Goal: Transaction & Acquisition: Purchase product/service

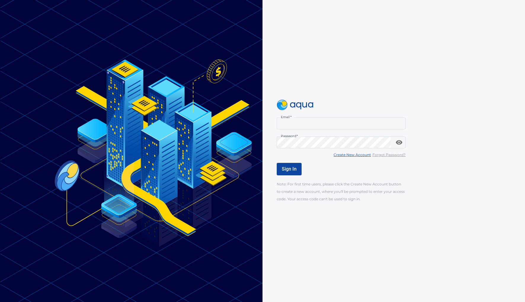
click at [356, 155] on u "Create New Account" at bounding box center [352, 154] width 37 height 4
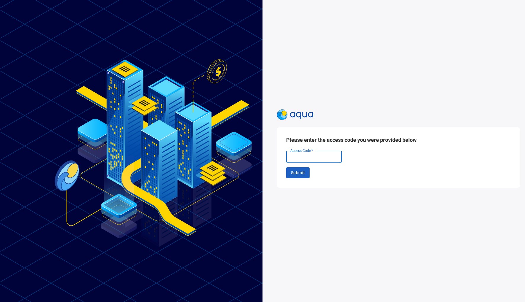
click at [312, 157] on input "Access Code   *" at bounding box center [314, 157] width 56 height 12
type input "******"
click at [293, 173] on span "Submit" at bounding box center [298, 172] width 14 height 7
click at [297, 155] on input "Email   *" at bounding box center [314, 156] width 56 height 12
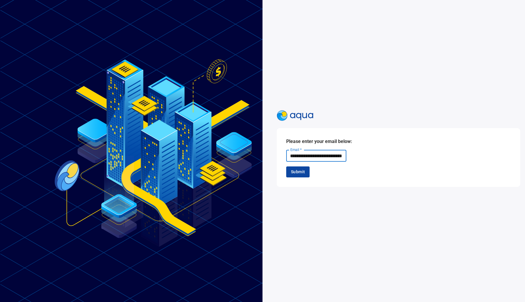
type input "**********"
click at [292, 171] on span "Submit" at bounding box center [298, 171] width 14 height 7
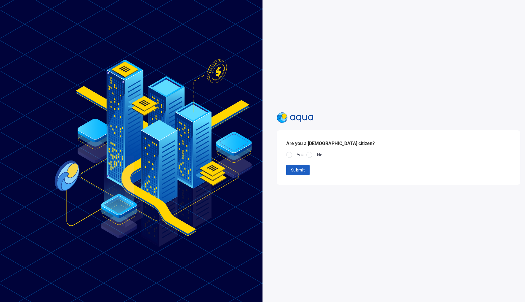
click at [297, 154] on span "Yes" at bounding box center [300, 155] width 7 height 4
click at [298, 170] on span "Submit" at bounding box center [298, 169] width 14 height 7
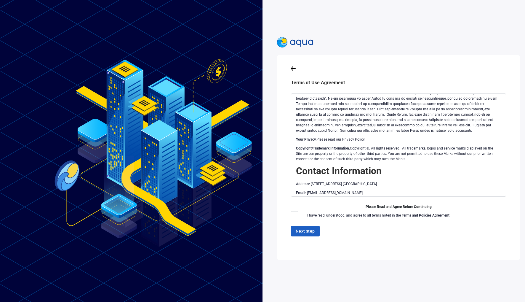
scroll to position [1285, 0]
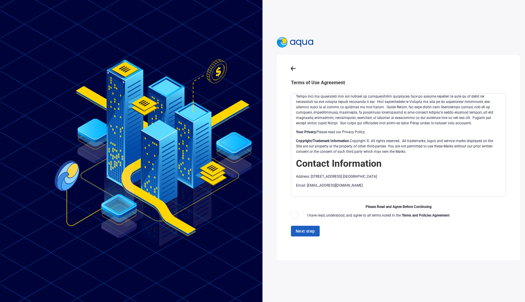
click at [301, 231] on div "Next step" at bounding box center [398, 230] width 215 height 11
click at [349, 213] on span "I have read, understood, and agree to all terms noted in the Terms and Policies…" at bounding box center [378, 215] width 142 height 4
click at [380, 213] on span "I have read, understood, and agree to all terms noted in the Terms and Policies…" at bounding box center [378, 215] width 142 height 4
click at [429, 213] on strong "Terms and Policies Agreement" at bounding box center [426, 215] width 48 height 4
click at [409, 204] on span "Please Read and Agree Before Continuing" at bounding box center [398, 207] width 215 height 6
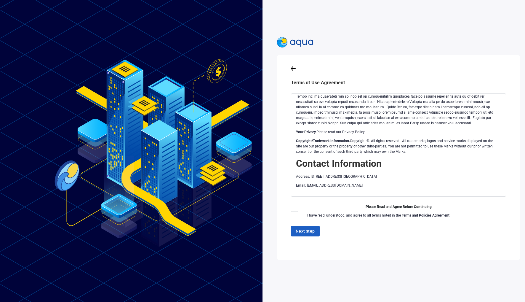
click at [358, 213] on span "I have read, understood, and agree to all terms noted in the Terms and Policies…" at bounding box center [378, 215] width 142 height 4
click at [318, 213] on span "I have read, understood, and agree to all terms noted in the Terms and Policies…" at bounding box center [378, 215] width 142 height 4
drag, startPoint x: 322, startPoint y: 211, endPoint x: 328, endPoint y: 212, distance: 5.4
click at [326, 213] on span "I have read, understood, and agree to all terms noted in the Terms and Policies…" at bounding box center [378, 215] width 142 height 4
click at [491, 188] on div "Platform Terms of Use Version 1.0 The Aqua website located at [URL][DOMAIN_NAME…" at bounding box center [398, 144] width 215 height 103
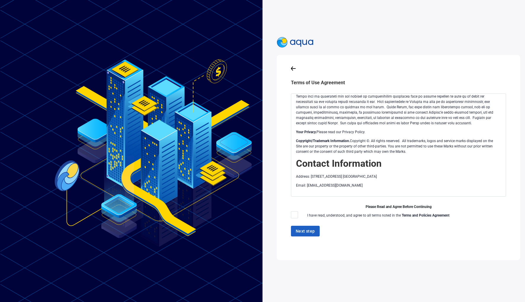
click at [305, 226] on div "Next step" at bounding box center [398, 230] width 215 height 11
click at [387, 213] on span "I have read, understood, and agree to all terms noted in the Terms and Policies…" at bounding box center [378, 215] width 142 height 4
click at [304, 225] on div "Next step" at bounding box center [398, 230] width 215 height 11
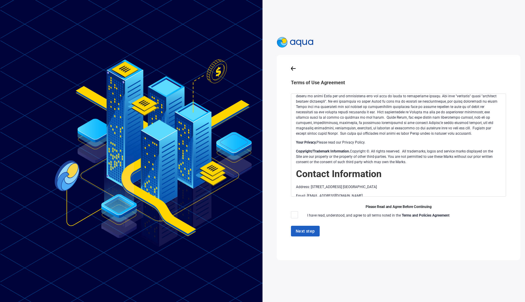
scroll to position [1285, 0]
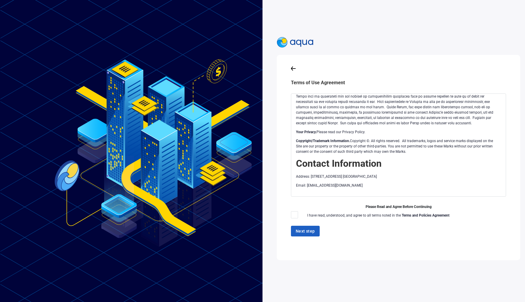
click at [384, 204] on span "Please Read and Agree Before Continuing" at bounding box center [398, 207] width 215 height 6
click at [405, 213] on strong "Terms and Policies Agreement" at bounding box center [426, 215] width 48 height 4
click at [419, 213] on strong "Terms and Policies Agreement" at bounding box center [426, 215] width 48 height 4
click at [438, 182] on p "Email: [EMAIL_ADDRESS][DOMAIN_NAME]" at bounding box center [397, 184] width 203 height 5
click at [438, 159] on h2 "Contact Information" at bounding box center [397, 163] width 203 height 11
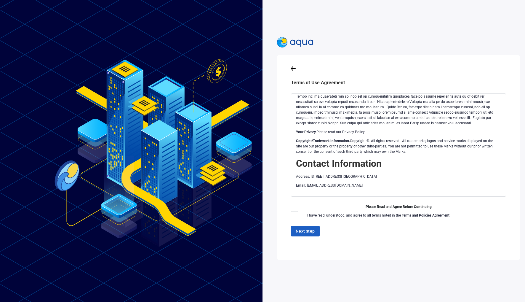
drag, startPoint x: 441, startPoint y: 144, endPoint x: 444, endPoint y: 160, distance: 16.0
click at [308, 226] on div "Next step" at bounding box center [398, 230] width 215 height 11
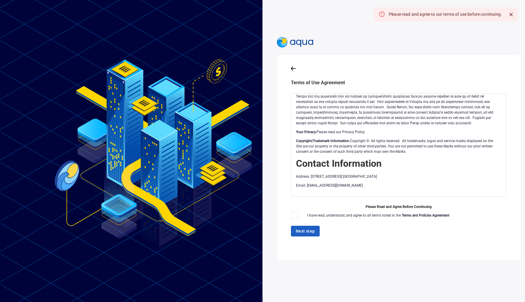
click at [441, 184] on div "Platform Terms of Use Version 1.0 The Aqua website located at [URL][DOMAIN_NAME…" at bounding box center [398, 144] width 215 height 103
click at [484, 188] on div "Platform Terms of Use Version 1.0 The Aqua website located at [URL][DOMAIN_NAME…" at bounding box center [398, 144] width 215 height 103
click at [475, 185] on div "Platform Terms of Use Version 1.0 The Aqua website located at [URL][DOMAIN_NAME…" at bounding box center [398, 144] width 215 height 103
drag, startPoint x: 474, startPoint y: 184, endPoint x: 457, endPoint y: 180, distance: 17.0
click at [472, 184] on div "Platform Terms of Use Version 1.0 The Aqua website located at [URL][DOMAIN_NAME…" at bounding box center [398, 144] width 215 height 103
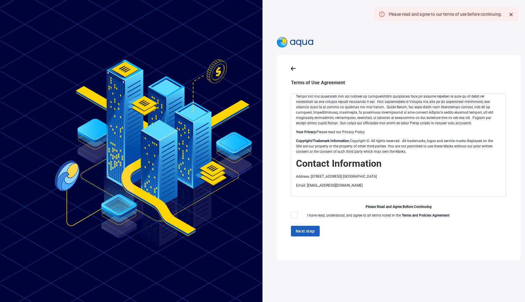
drag, startPoint x: 452, startPoint y: 145, endPoint x: 450, endPoint y: 140, distance: 5.7
click at [452, 142] on p "Copyright/Trademark Information. Copyright ©. All rights reserved. All trademar…" at bounding box center [397, 146] width 203 height 16
click at [445, 129] on p "Your Privacy. Please read our Privacy Policy." at bounding box center [397, 131] width 203 height 5
click at [437, 141] on p "Copyright/Trademark Information. Copyright ©. All rights reserved. All trademar…" at bounding box center [397, 146] width 203 height 16
drag, startPoint x: 358, startPoint y: 168, endPoint x: 352, endPoint y: 174, distance: 9.4
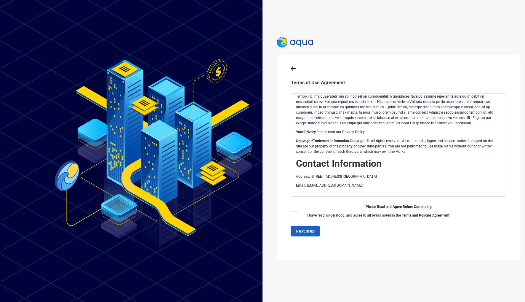
drag, startPoint x: 330, startPoint y: 185, endPoint x: 313, endPoint y: 184, distance: 16.9
click at [329, 185] on div "Platform Terms of Use Version 1.0 The Aqua website located at [URL][DOMAIN_NAME…" at bounding box center [398, 144] width 215 height 103
click at [313, 184] on div "Platform Terms of Use Version 1.0 The Aqua website located at [URL][DOMAIN_NAME…" at bounding box center [398, 144] width 215 height 103
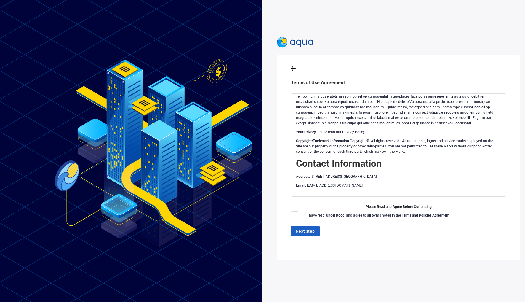
click at [301, 182] on p "Email: [EMAIL_ADDRESS][DOMAIN_NAME]" at bounding box center [397, 184] width 203 height 5
click at [317, 188] on div "Platform Terms of Use Version 1.0 The Aqua website located at [URL][DOMAIN_NAME…" at bounding box center [398, 144] width 215 height 103
click at [317, 190] on div "Platform Terms of Use Version 1.0 The Aqua website located at [URL][DOMAIN_NAME…" at bounding box center [398, 144] width 215 height 103
click at [368, 204] on span "Please Read and Agree Before Continuing" at bounding box center [398, 207] width 215 height 6
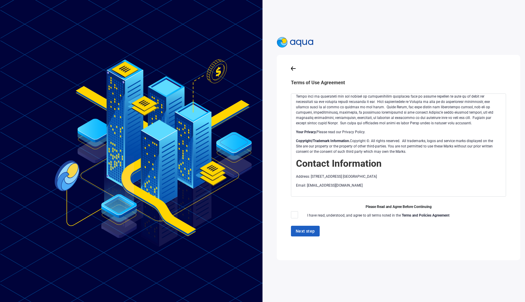
drag, startPoint x: 373, startPoint y: 203, endPoint x: 400, endPoint y: 204, distance: 27.3
click at [377, 204] on span "Please Read and Agree Before Continuing" at bounding box center [398, 207] width 215 height 6
click at [352, 213] on span "I have read, understood, and agree to all terms noted in the Terms and Policies…" at bounding box center [378, 215] width 142 height 4
click at [428, 213] on strong "Terms and Policies Agreement" at bounding box center [426, 215] width 48 height 4
click at [415, 213] on strong "Terms and Policies Agreement" at bounding box center [426, 215] width 48 height 4
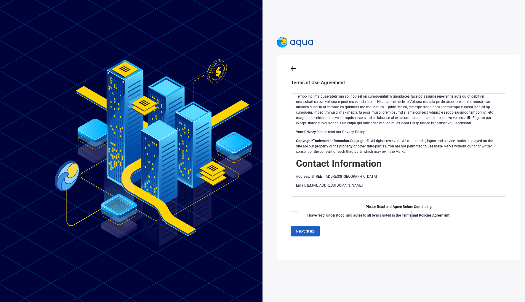
drag, startPoint x: 410, startPoint y: 212, endPoint x: 403, endPoint y: 210, distance: 7.6
click at [407, 213] on strong "Terms and Policies Agreement" at bounding box center [426, 215] width 48 height 4
click at [403, 213] on strong "Terms and Policies Agreement" at bounding box center [426, 215] width 48 height 4
click at [425, 213] on strong "Terms and Policies Agreement" at bounding box center [426, 215] width 48 height 4
click at [440, 213] on strong "Terms and Policies Agreement" at bounding box center [426, 215] width 48 height 4
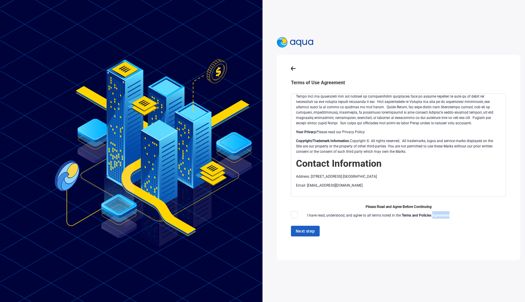
click at [440, 213] on strong "Terms and Policies Agreement" at bounding box center [426, 215] width 48 height 4
click at [287, 229] on div "Terms of Use Agreement Platform Terms of Use Version 1.0 The Aqua website locat…" at bounding box center [398, 157] width 225 height 186
click at [293, 228] on div "Next step" at bounding box center [398, 230] width 215 height 11
click at [299, 228] on div "Next step" at bounding box center [398, 230] width 215 height 11
click at [383, 204] on span "Please Read and Agree Before Continuing" at bounding box center [398, 207] width 215 height 6
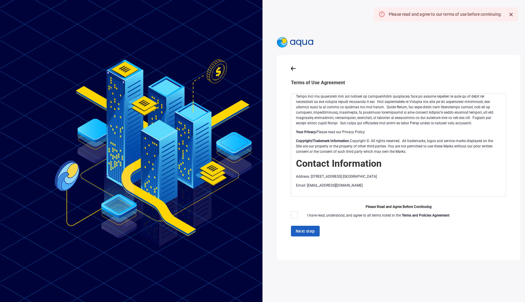
click at [372, 204] on span "Please Read and Agree Before Continuing" at bounding box center [398, 207] width 215 height 6
click at [387, 182] on p "Email: [EMAIL_ADDRESS][DOMAIN_NAME]" at bounding box center [397, 184] width 203 height 5
click at [371, 188] on div "Platform Terms of Use Version 1.0 The Aqua website located at [URL][DOMAIN_NAME…" at bounding box center [398, 144] width 215 height 103
click at [484, 192] on div "Platform Terms of Use Version 1.0 The Aqua website located at [URL][DOMAIN_NAME…" at bounding box center [398, 148] width 215 height 110
click at [303, 182] on p "Email: [EMAIL_ADDRESS][DOMAIN_NAME]" at bounding box center [397, 184] width 203 height 5
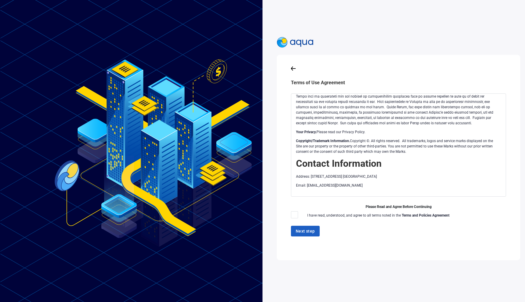
scroll to position [1226, 0]
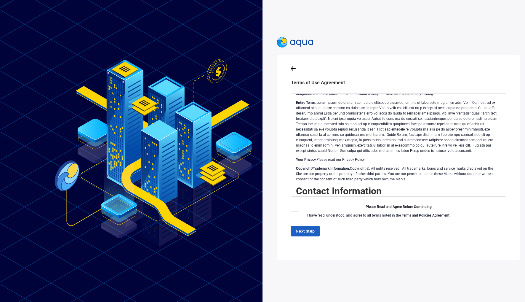
click at [329, 147] on p "Entire Terms." at bounding box center [397, 126] width 203 height 53
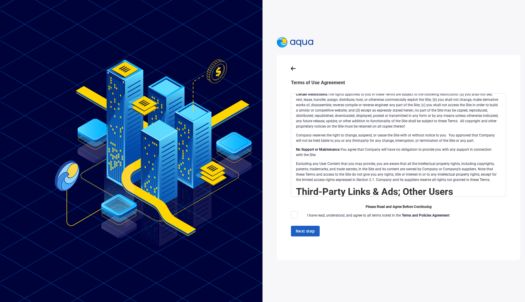
scroll to position [0, 0]
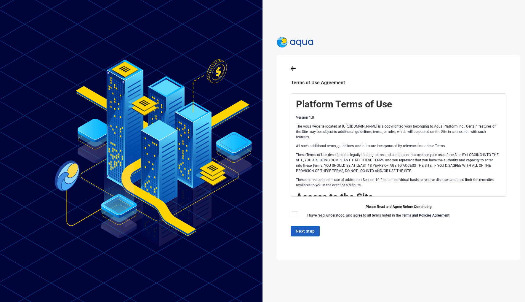
click at [291, 66] on icon at bounding box center [293, 68] width 5 height 4
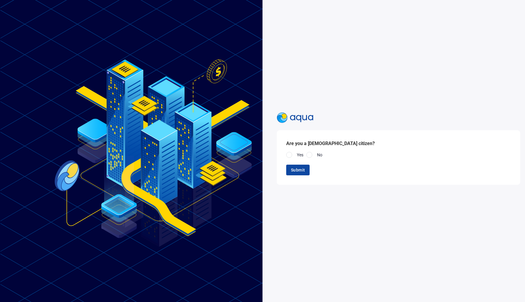
click at [295, 167] on span "Submit" at bounding box center [298, 169] width 14 height 7
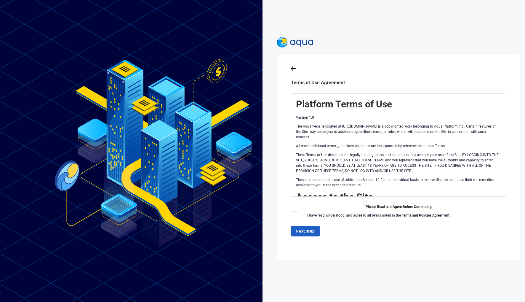
click at [303, 225] on div "Next step" at bounding box center [398, 230] width 215 height 11
click at [291, 66] on icon at bounding box center [293, 68] width 5 height 4
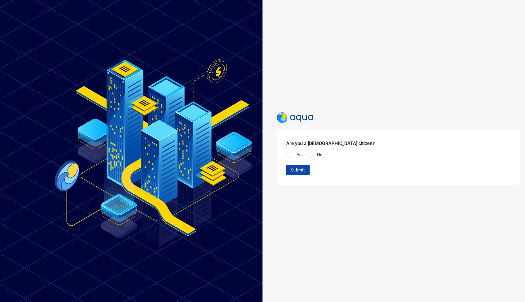
click at [297, 166] on span "Submit" at bounding box center [298, 169] width 14 height 7
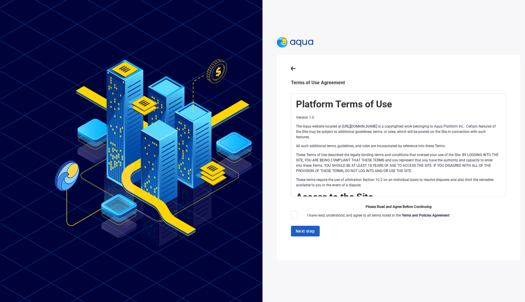
click at [421, 204] on span "Please Read and Agree Before Continuing" at bounding box center [398, 207] width 215 height 6
click at [418, 213] on strong "Terms and Policies Agreement" at bounding box center [426, 215] width 48 height 4
click at [388, 213] on span "I have read, understood, and agree to all terms noted in the Terms and Policies…" at bounding box center [378, 215] width 142 height 4
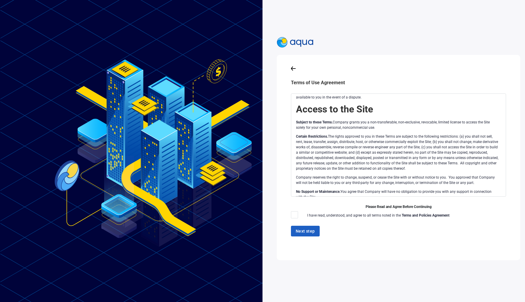
scroll to position [95, 0]
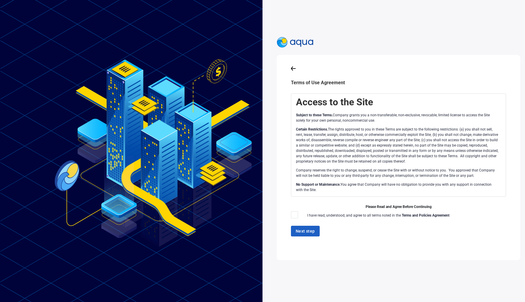
click at [493, 187] on div "Platform Terms of Use Version 1.0 The Aqua website located at [URL][DOMAIN_NAME…" at bounding box center [398, 144] width 215 height 103
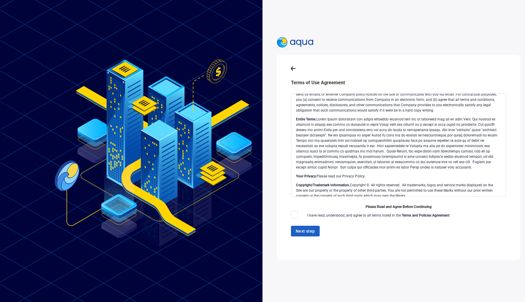
scroll to position [1285, 0]
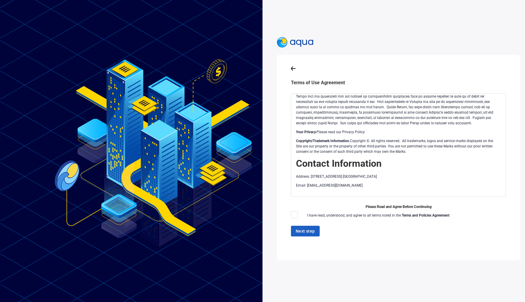
click at [345, 213] on span "I have read, understood, and agree to all terms noted in the Terms and Policies…" at bounding box center [378, 215] width 142 height 4
click at [379, 204] on span "Please Read and Agree Before Continuing" at bounding box center [398, 207] width 215 height 6
click at [393, 204] on span "Please Read and Agree Before Continuing" at bounding box center [398, 207] width 215 height 6
drag, startPoint x: 369, startPoint y: 202, endPoint x: 423, endPoint y: 203, distance: 54.2
click at [423, 204] on span "Please Read and Agree Before Continuing" at bounding box center [398, 207] width 215 height 6
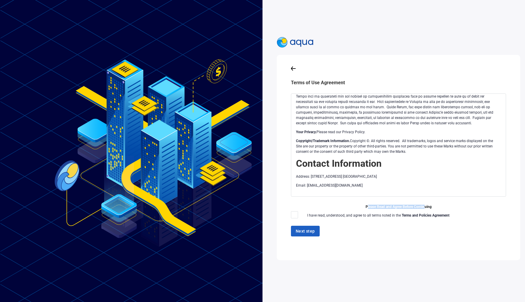
click at [423, 204] on span "Please Read and Agree Before Continuing" at bounding box center [398, 207] width 215 height 6
click at [424, 182] on p "Email: [EMAIL_ADDRESS][DOMAIN_NAME]" at bounding box center [397, 184] width 203 height 5
click at [303, 225] on div "Next step" at bounding box center [398, 230] width 215 height 11
click at [454, 15] on div "Please read and agree to our terms of use before continuing." at bounding box center [445, 14] width 113 height 11
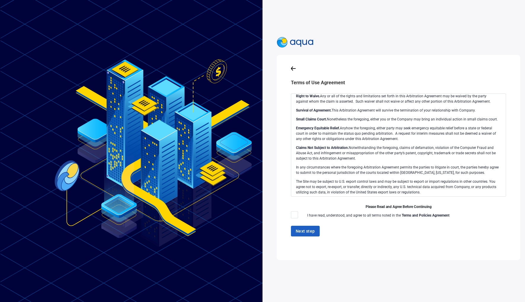
click at [377, 122] on p "Small Claims Court. Nonetheless the foregoing, either you or the Company may br…" at bounding box center [397, 118] width 203 height 5
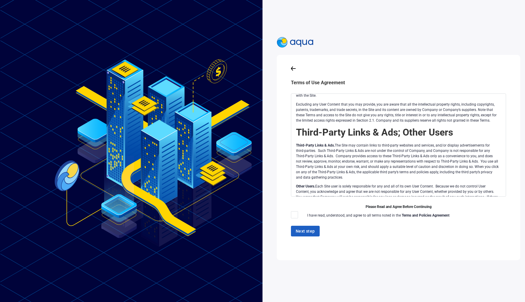
scroll to position [0, 0]
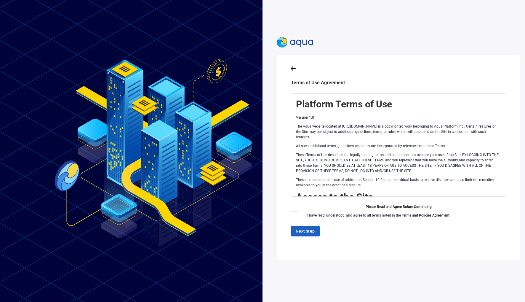
click at [359, 277] on div "**********" at bounding box center [406, 151] width 258 height 302
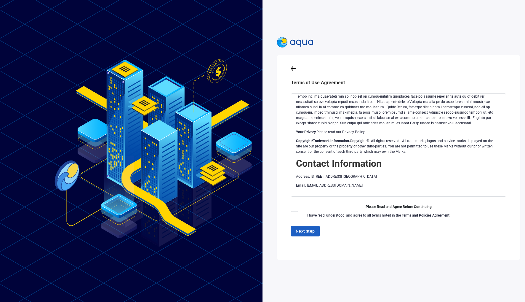
scroll to position [1256, 0]
click at [293, 65] on div at bounding box center [398, 67] width 215 height 7
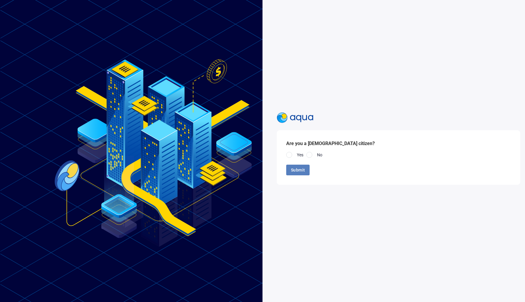
click at [293, 166] on span "Submit" at bounding box center [298, 169] width 14 height 7
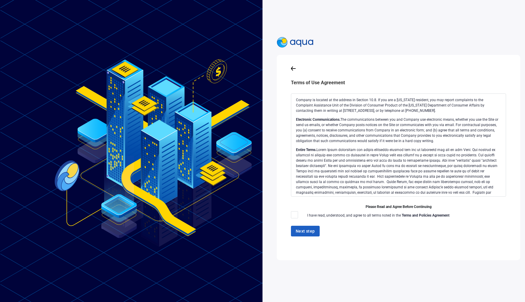
scroll to position [1285, 0]
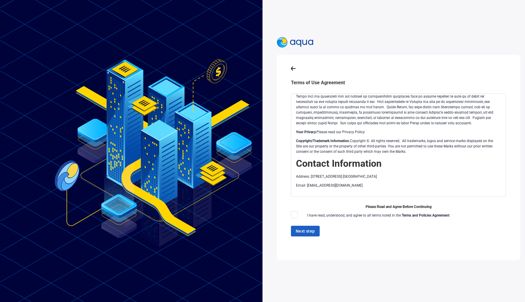
click at [352, 213] on span "I have read, understood, and agree to all terms noted in the Terms and Policies…" at bounding box center [378, 215] width 142 height 4
click at [416, 213] on strong "Terms and Policies Agreement" at bounding box center [426, 215] width 48 height 4
click at [404, 204] on span "Please Read and Agree Before Continuing" at bounding box center [398, 207] width 215 height 6
click at [403, 204] on span "Please Read and Agree Before Continuing" at bounding box center [398, 207] width 215 height 6
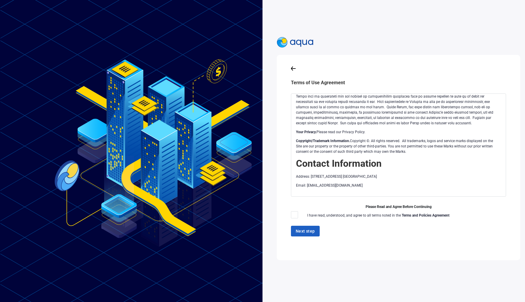
click at [383, 174] on p "Address: [STREET_ADDRESS] [GEOGRAPHIC_DATA]" at bounding box center [397, 176] width 203 height 5
click at [302, 225] on div "Next step" at bounding box center [398, 230] width 215 height 11
click at [449, 212] on div "I have read, understood, and agree to all terms noted in the Terms and Policies…" at bounding box center [397, 214] width 181 height 7
drag, startPoint x: 436, startPoint y: 209, endPoint x: 470, endPoint y: 207, distance: 33.9
click at [470, 211] on div "I have read, understood, and agree to all terms noted in the Terms and Policies…" at bounding box center [397, 214] width 181 height 7
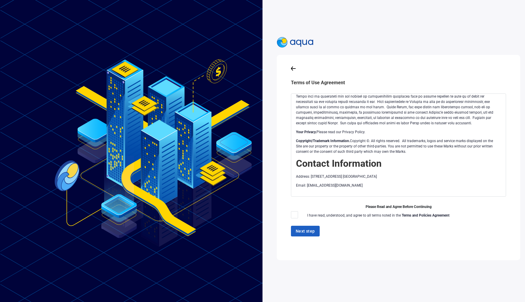
click at [402, 174] on p "Address: [STREET_ADDRESS] [GEOGRAPHIC_DATA]" at bounding box center [397, 176] width 203 height 5
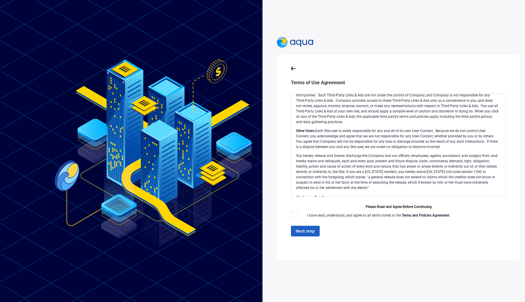
scroll to position [308, 0]
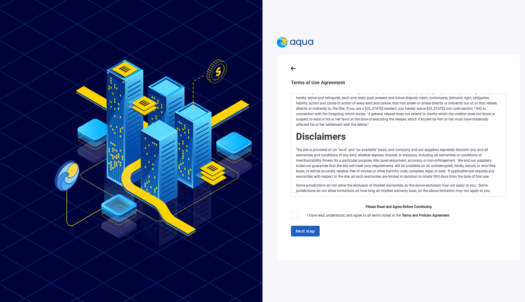
click at [385, 204] on span "Please Read and Agree Before Continuing" at bounding box center [398, 207] width 215 height 6
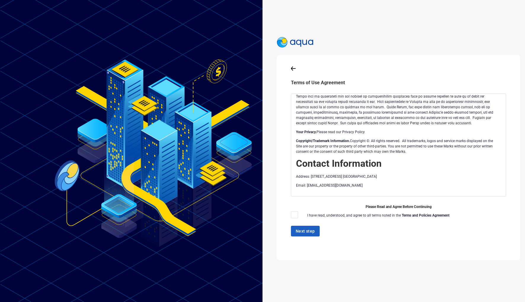
scroll to position [1285, 0]
click at [302, 228] on div "Next step" at bounding box center [398, 230] width 215 height 11
click at [291, 66] on icon at bounding box center [293, 68] width 5 height 4
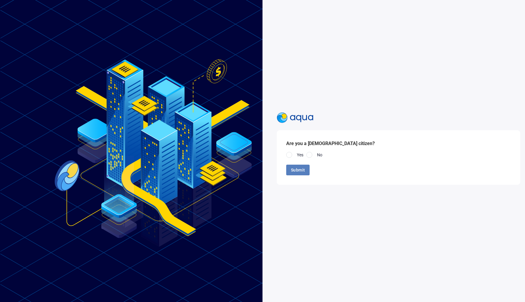
click at [298, 166] on span "Submit" at bounding box center [298, 169] width 14 height 7
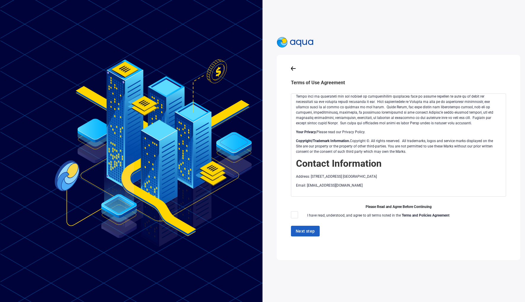
click at [298, 226] on div "Next step" at bounding box center [398, 230] width 215 height 11
click at [300, 215] on div at bounding box center [299, 214] width 16 height 7
click at [286, 214] on div "Terms of Use Agreement Platform Terms of Use Version 1.0 The Aqua website locat…" at bounding box center [398, 157] width 225 height 186
click at [291, 214] on div at bounding box center [294, 214] width 7 height 7
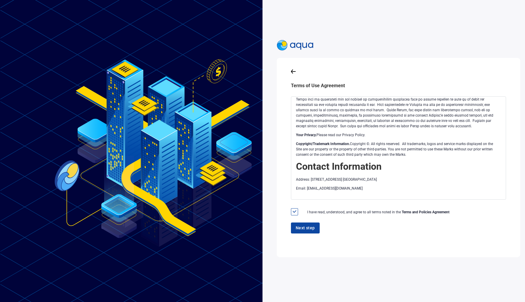
click at [304, 229] on span "Next step" at bounding box center [305, 227] width 19 height 7
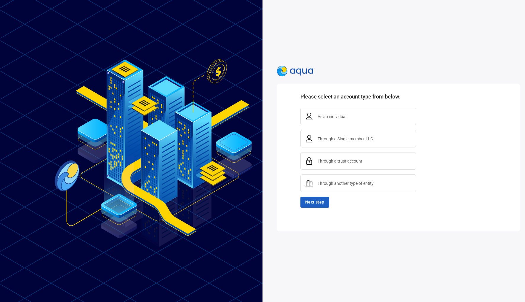
click at [324, 118] on span "As an individual" at bounding box center [331, 116] width 33 height 7
click at [310, 198] on span "Next step" at bounding box center [314, 201] width 19 height 7
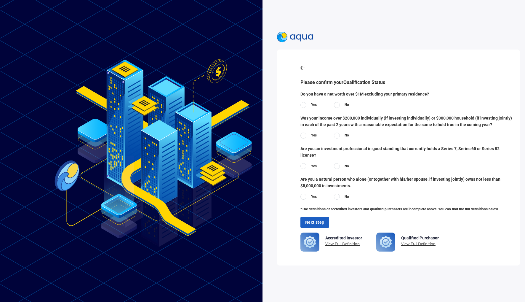
click at [311, 105] on span "Yes" at bounding box center [314, 105] width 6 height 6
click at [312, 135] on span "Yes" at bounding box center [314, 135] width 6 height 6
click at [345, 166] on span "No" at bounding box center [347, 166] width 4 height 6
click at [311, 195] on span "Yes" at bounding box center [314, 197] width 6 height 6
click at [310, 221] on span "Next step" at bounding box center [314, 221] width 19 height 7
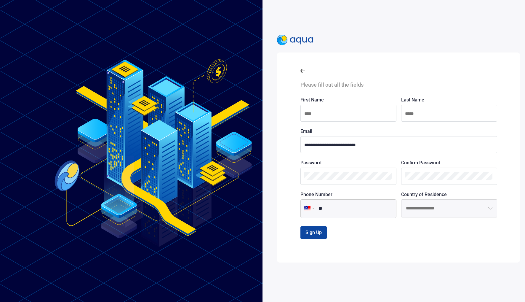
click at [310, 113] on input at bounding box center [348, 113] width 88 height 7
type input "*******"
click at [422, 114] on input at bounding box center [449, 113] width 88 height 7
type input "*********"
click at [340, 211] on input "**" at bounding box center [348, 208] width 96 height 19
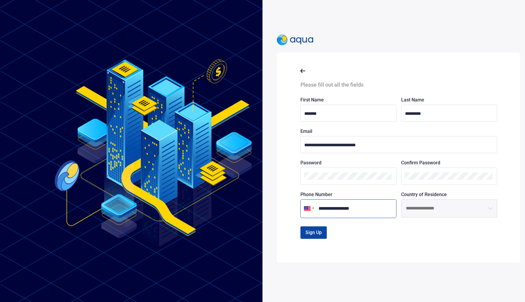
type input "**********"
click at [488, 210] on button "open menu" at bounding box center [490, 208] width 14 height 18
click at [436, 224] on li "[GEOGRAPHIC_DATA]" at bounding box center [448, 223] width 95 height 12
type input "**********"
click at [306, 230] on span "Sign Up" at bounding box center [313, 232] width 16 height 6
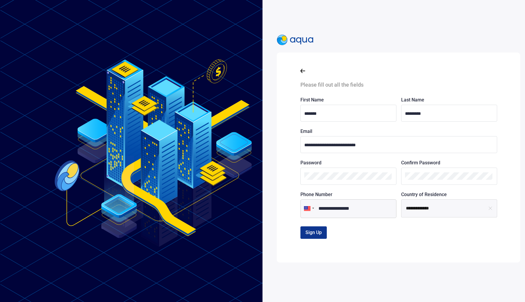
click at [307, 231] on span "Sign Up" at bounding box center [313, 232] width 16 height 6
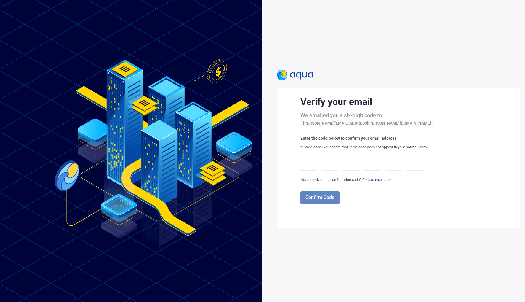
click at [320, 196] on div "Confirm Code" at bounding box center [410, 197] width 220 height 12
click at [308, 169] on div at bounding box center [308, 162] width 17 height 17
type input "*"
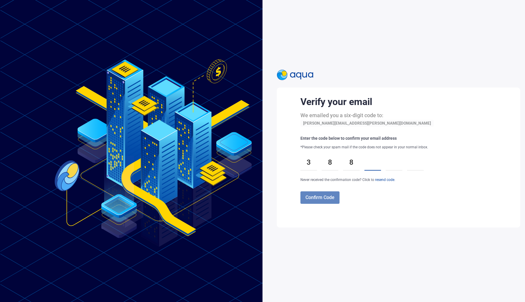
type input "*"
click at [317, 196] on span "Confirm Code" at bounding box center [319, 197] width 29 height 6
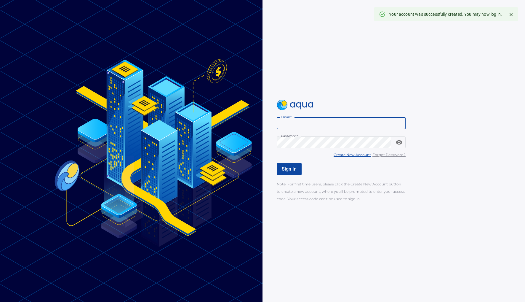
click at [294, 122] on input "Email   *" at bounding box center [341, 123] width 129 height 12
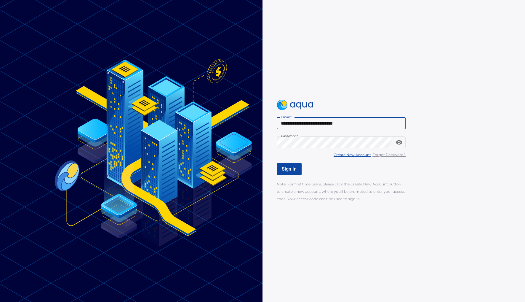
type input "**********"
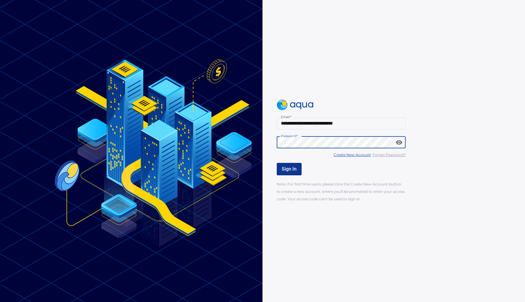
click at [292, 168] on span "Sign In" at bounding box center [289, 169] width 15 height 6
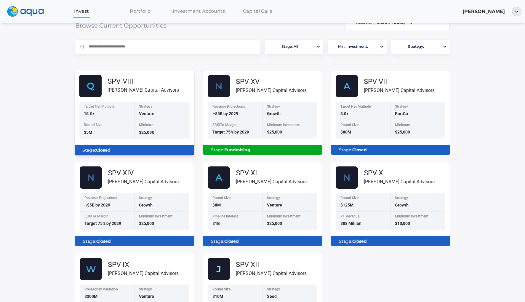
scroll to position [59, 0]
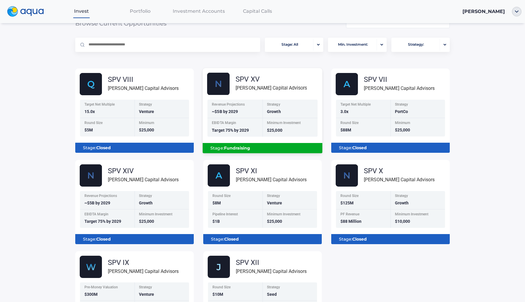
click at [241, 145] on b "Fundraising" at bounding box center [237, 147] width 26 height 5
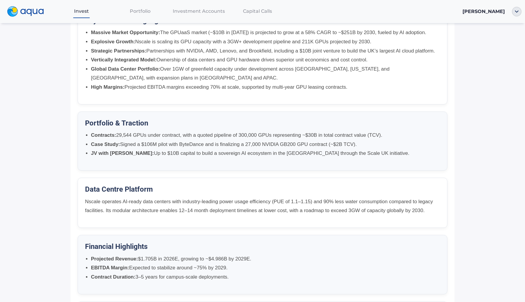
scroll to position [371, 0]
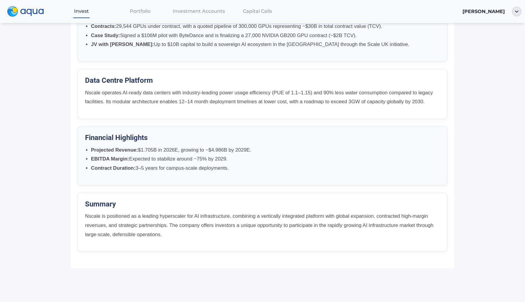
click at [270, 74] on div "Data Centre Platform Nscale operates AI-ready data centers with industry-leadin…" at bounding box center [263, 94] width 370 height 50
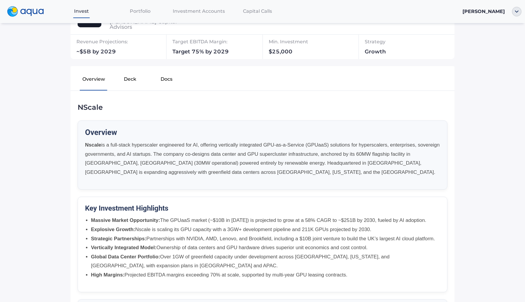
scroll to position [0, 0]
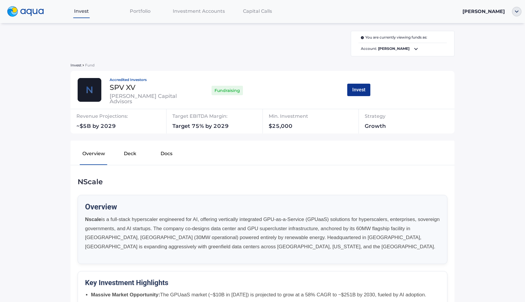
click at [361, 89] on button "Invest" at bounding box center [358, 90] width 23 height 12
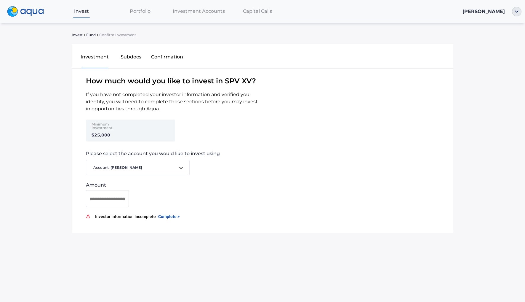
click at [111, 134] on div "Minimum Investment $25,000" at bounding box center [110, 130] width 46 height 22
click at [106, 134] on strong "$25,000" at bounding box center [101, 134] width 19 height 5
click at [107, 126] on div "Minimum Investment" at bounding box center [111, 126] width 38 height 9
click at [89, 134] on div "Minimum Investment $25,000" at bounding box center [110, 130] width 46 height 22
click at [95, 134] on strong "$25,000" at bounding box center [101, 134] width 19 height 5
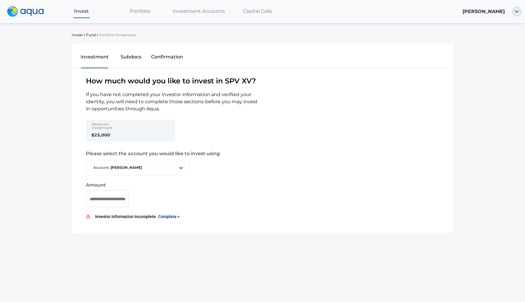
drag, startPoint x: 75, startPoint y: 134, endPoint x: 79, endPoint y: 135, distance: 3.7
click at [76, 135] on div "Minimum Investment $25,000" at bounding box center [146, 132] width 148 height 27
drag, startPoint x: 90, startPoint y: 135, endPoint x: 95, endPoint y: 134, distance: 5.3
click at [94, 134] on div "Minimum Investment $25,000" at bounding box center [110, 130] width 46 height 22
drag, startPoint x: 111, startPoint y: 135, endPoint x: 92, endPoint y: 136, distance: 18.4
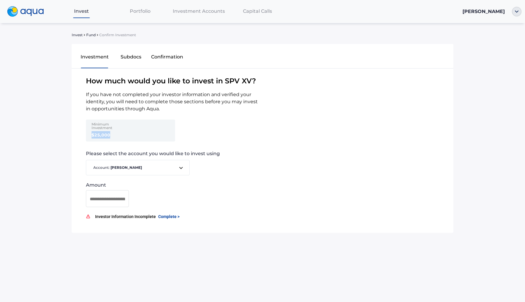
click at [92, 136] on div "Minimum Investment $25,000" at bounding box center [110, 130] width 46 height 22
click at [121, 103] on span "If you have not completed your investor information and verified your identity,…" at bounding box center [167, 101] width 191 height 21
click at [102, 198] on input at bounding box center [107, 198] width 35 height 7
type input "**********"
click at [167, 216] on span "Complete >" at bounding box center [168, 216] width 21 height 4
